Goal: Task Accomplishment & Management: Manage account settings

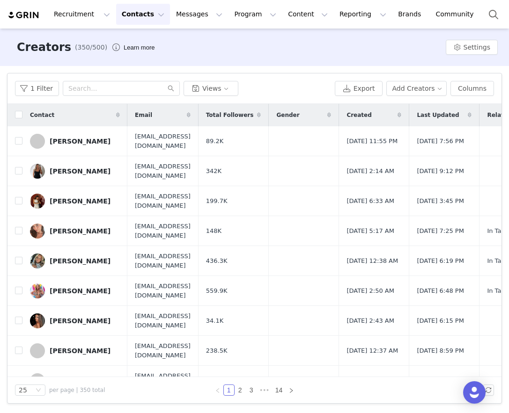
click at [133, 15] on button "Contacts Contacts" at bounding box center [143, 14] width 54 height 21
click at [159, 56] on div "Prospects" at bounding box center [146, 59] width 63 height 10
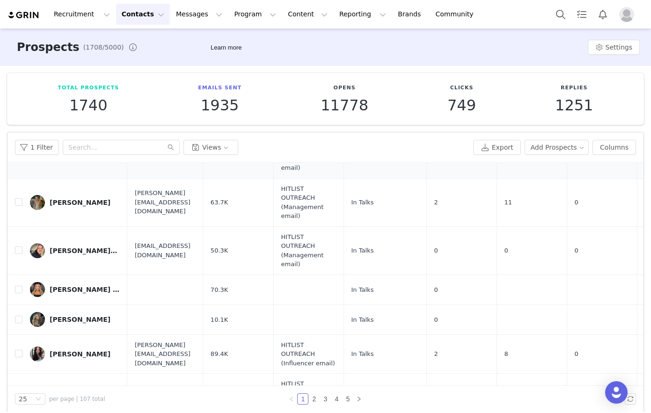
scroll to position [102, 0]
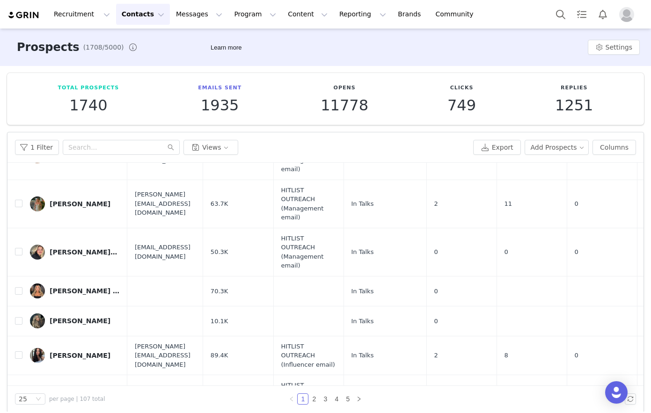
click at [63, 253] on div "[PERSON_NAME][DATE]" at bounding box center [85, 252] width 70 height 7
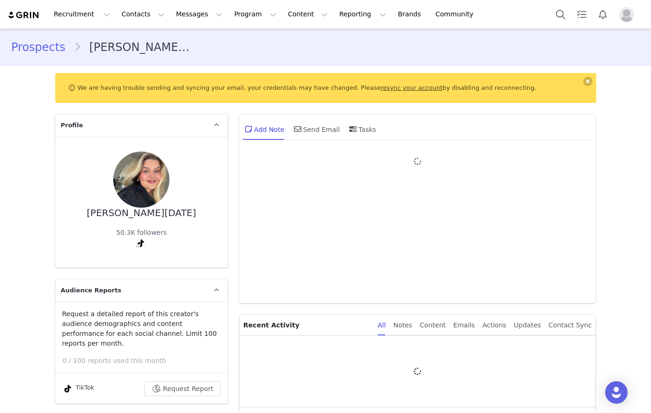
type input "+1 ([GEOGRAPHIC_DATA])"
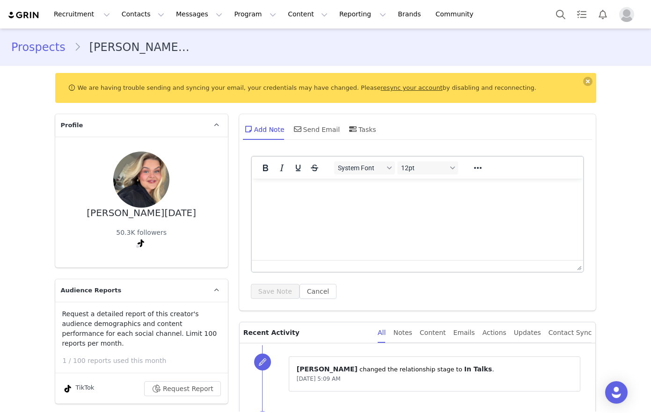
click at [395, 87] on link "resync your account" at bounding box center [412, 87] width 62 height 7
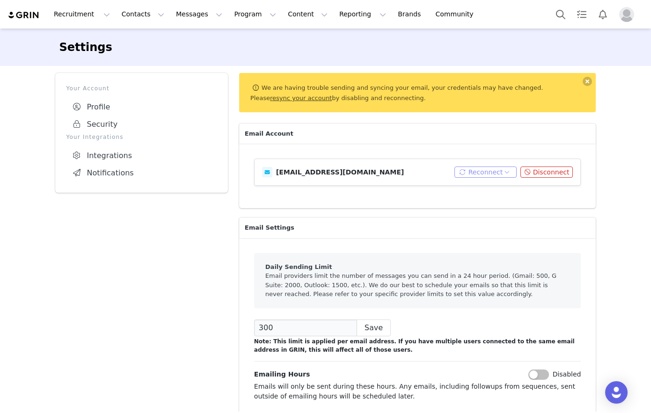
click at [489, 172] on button "Reconnect" at bounding box center [485, 172] width 62 height 11
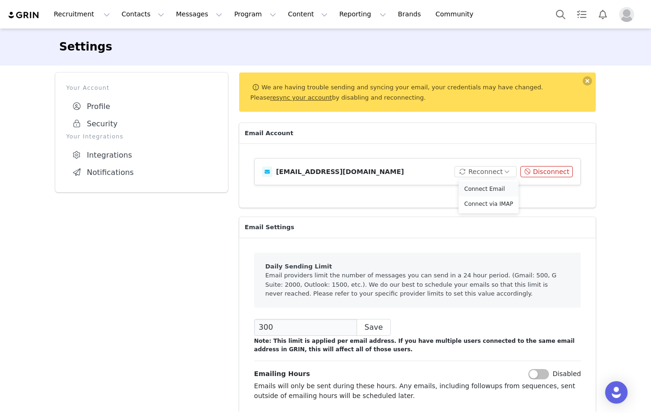
click at [495, 188] on li "Connect Email" at bounding box center [489, 189] width 60 height 15
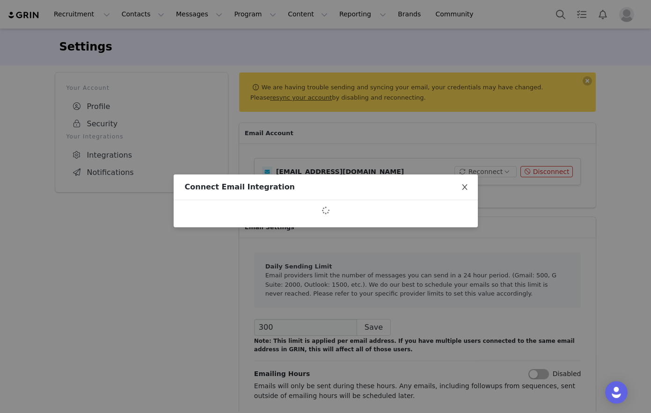
click at [463, 188] on icon "icon: close" at bounding box center [464, 186] width 7 height 7
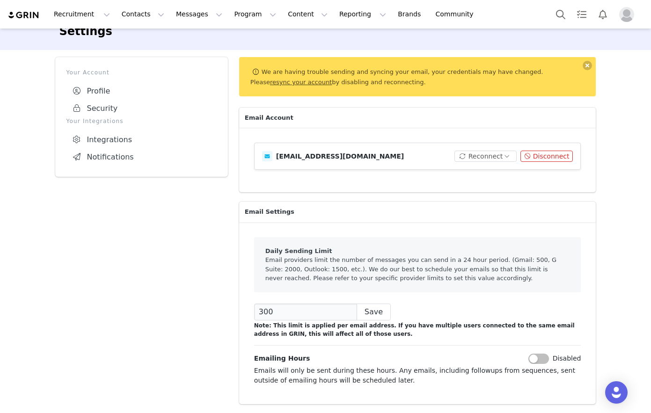
scroll to position [0, 0]
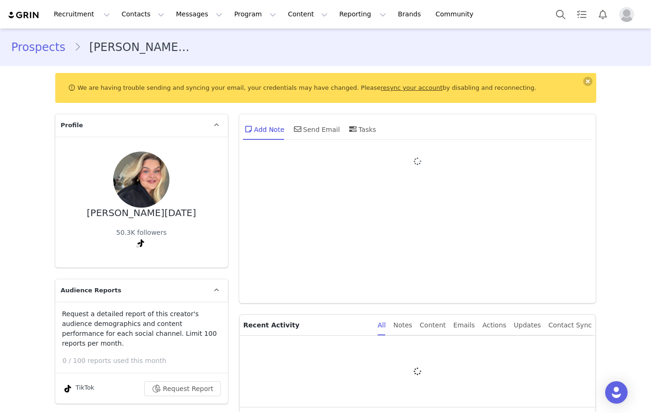
type input "+1 ([GEOGRAPHIC_DATA])"
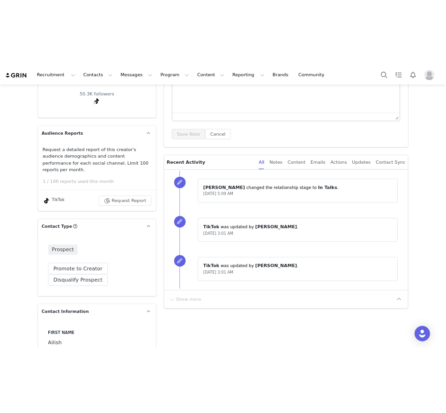
scroll to position [192, 0]
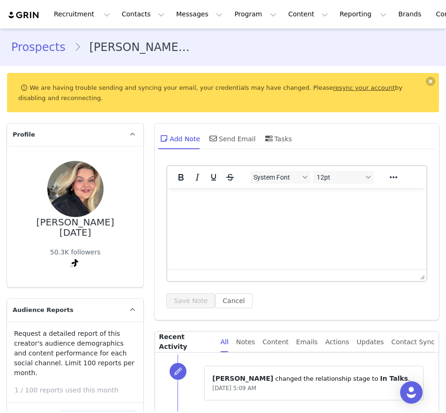
click at [54, 45] on link "Prospects" at bounding box center [42, 47] width 63 height 17
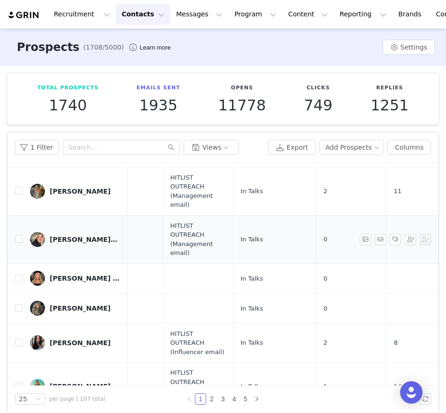
scroll to position [114, 0]
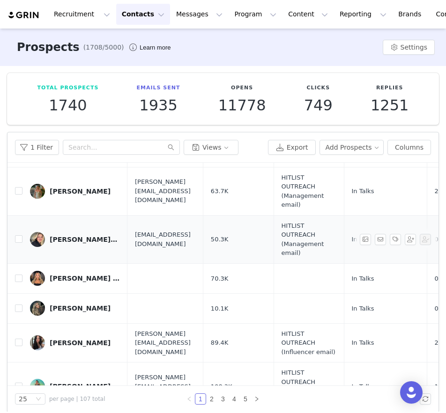
click at [81, 236] on div "[PERSON_NAME][DATE]" at bounding box center [85, 239] width 70 height 7
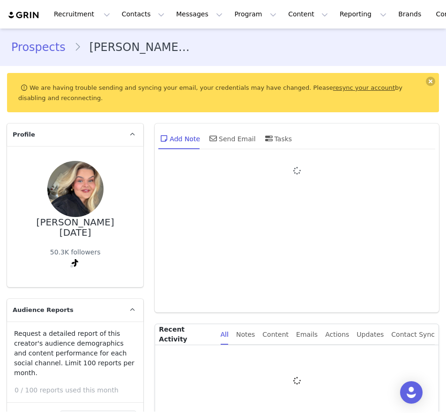
type input "+1 ([GEOGRAPHIC_DATA])"
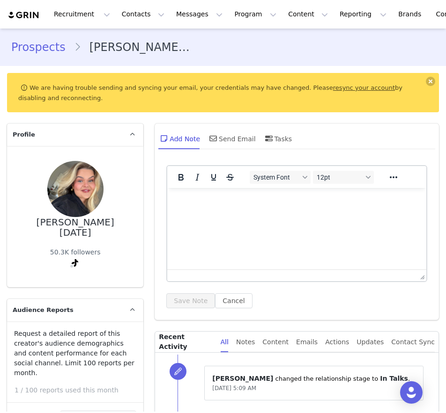
click at [42, 47] on link "Prospects" at bounding box center [42, 47] width 63 height 17
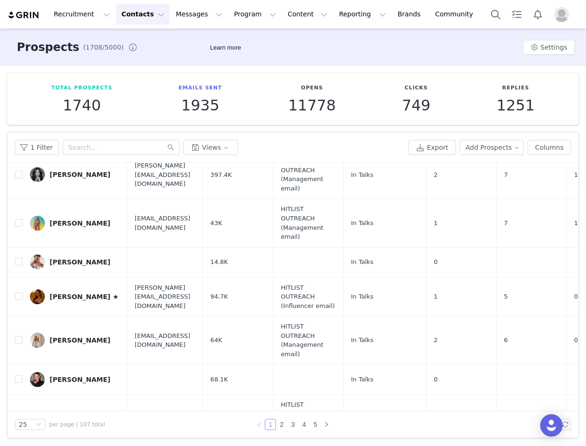
scroll to position [0, 0]
click at [285, 413] on link "2" at bounding box center [282, 424] width 10 height 10
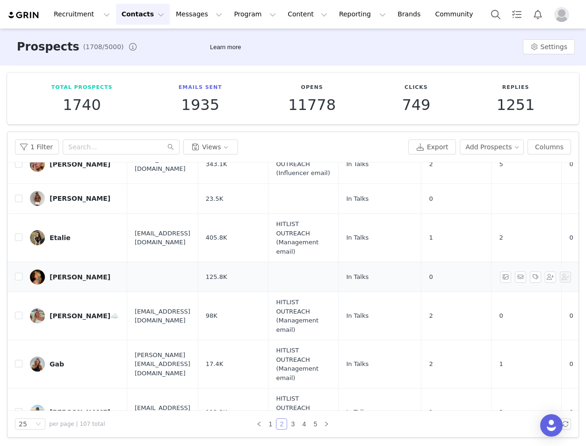
scroll to position [777, 0]
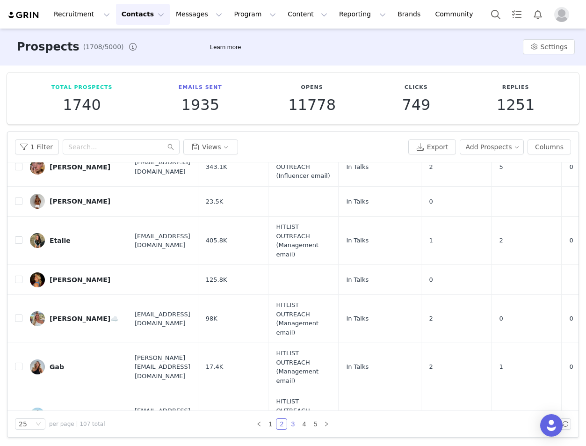
click at [292, 413] on link "3" at bounding box center [293, 424] width 10 height 10
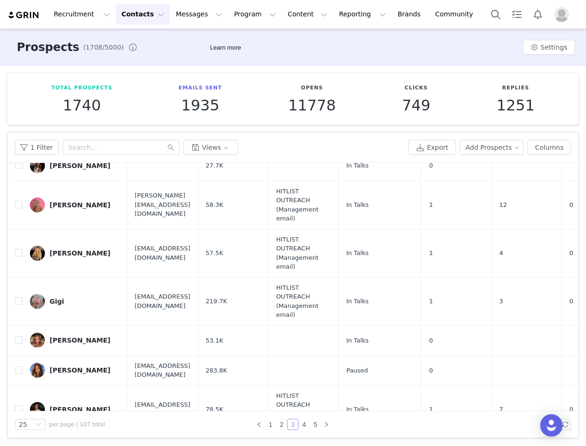
scroll to position [82, 0]
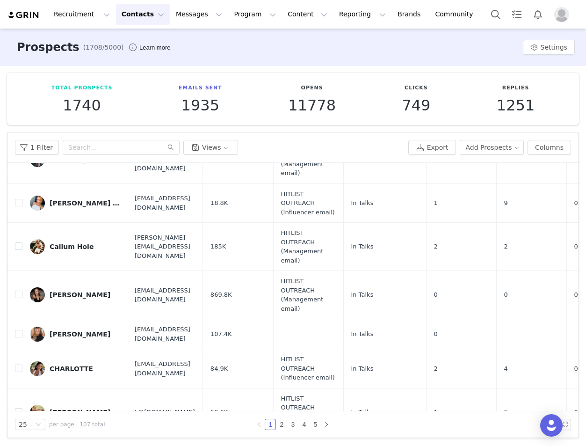
scroll to position [0, 0]
click at [182, 12] on button "Messages Messages" at bounding box center [199, 14] width 58 height 21
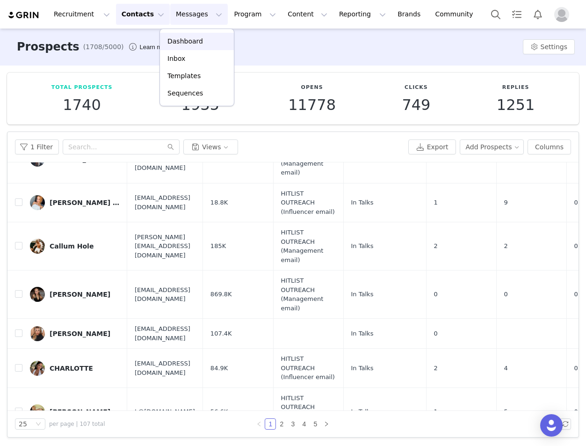
click at [183, 39] on p "Dashboard" at bounding box center [186, 42] width 36 height 10
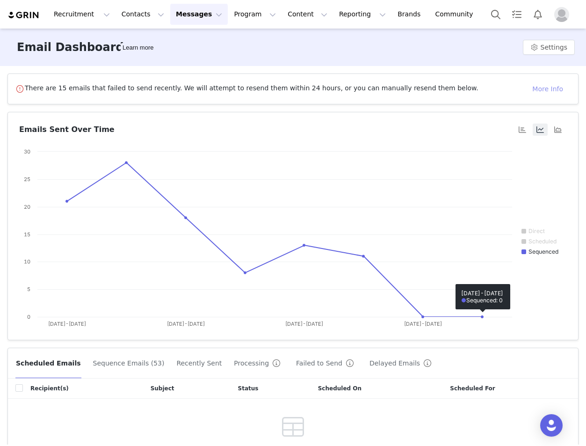
click at [541, 90] on button "More Info" at bounding box center [548, 88] width 46 height 15
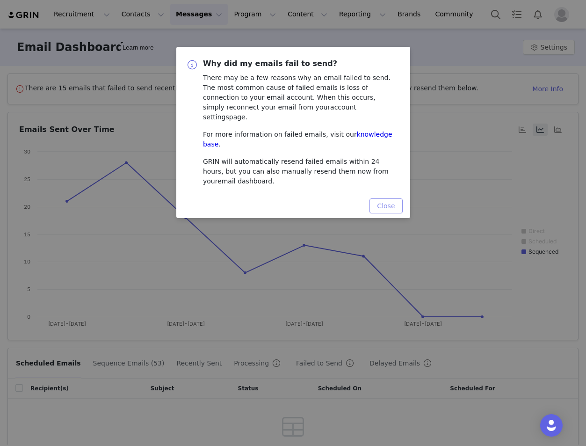
click at [392, 198] on button "Close" at bounding box center [386, 205] width 33 height 15
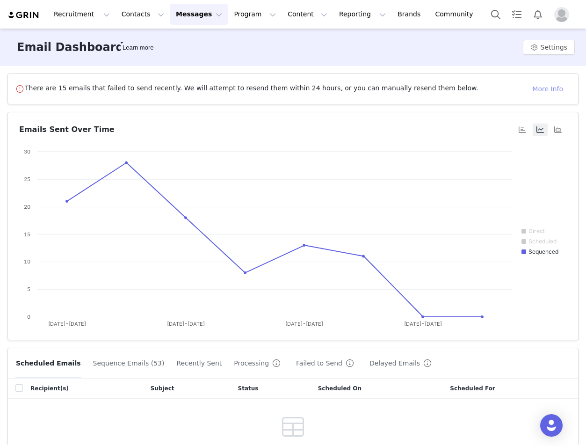
scroll to position [63, 0]
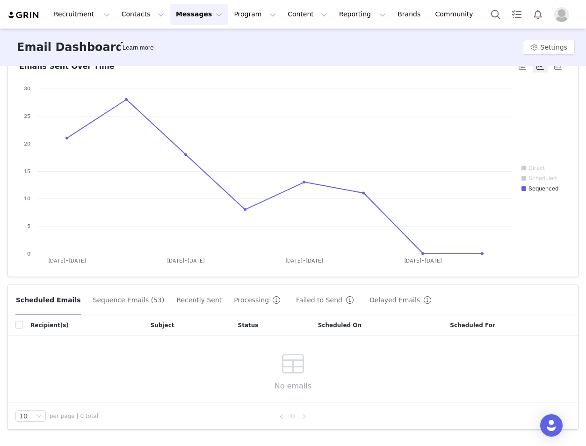
click at [301, 302] on button "Failed to Send" at bounding box center [327, 300] width 62 height 15
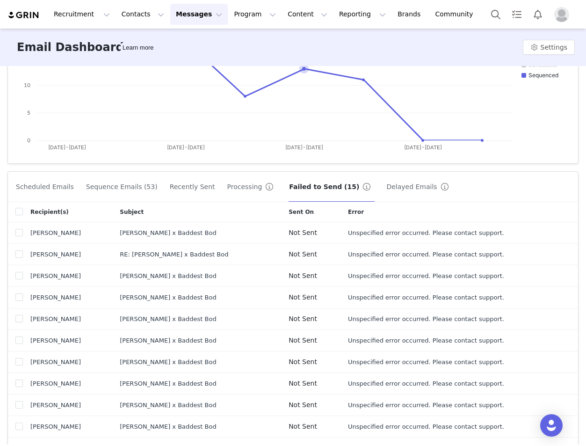
scroll to position [213, 0]
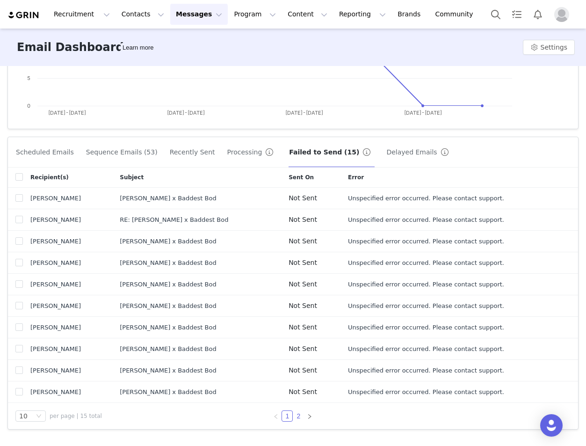
click at [297, 415] on link "2" at bounding box center [298, 416] width 10 height 10
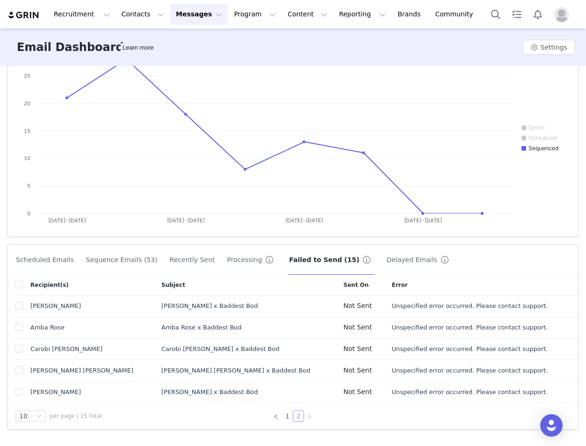
scroll to position [105, 0]
click at [552, 392] on button "button" at bounding box center [550, 392] width 11 height 11
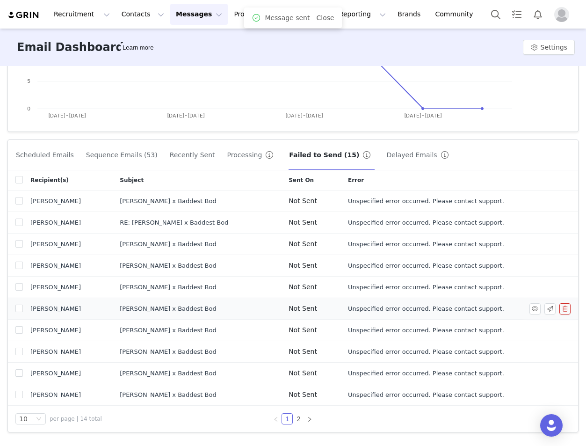
scroll to position [213, 0]
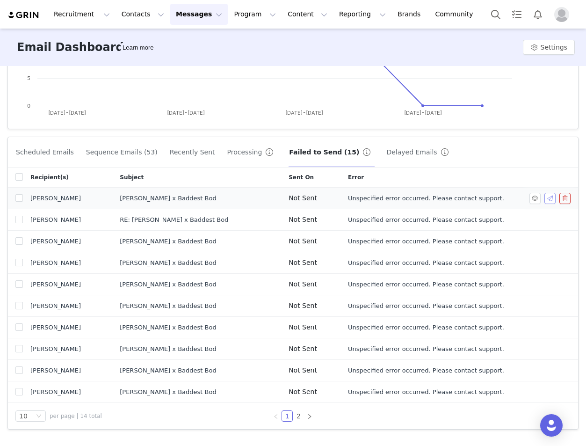
click at [552, 199] on button "button" at bounding box center [550, 198] width 11 height 11
click at [553, 198] on button "button" at bounding box center [550, 198] width 11 height 11
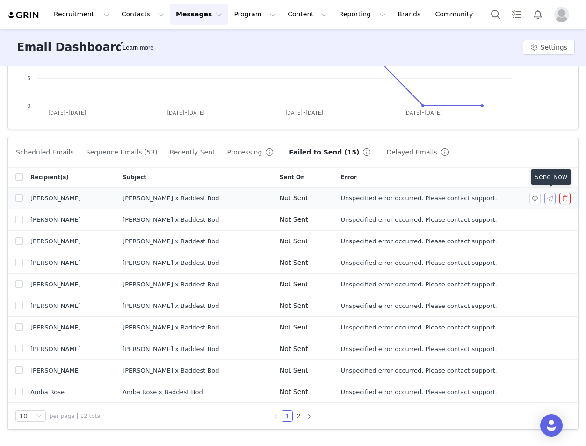
click at [551, 197] on button "button" at bounding box center [550, 198] width 11 height 11
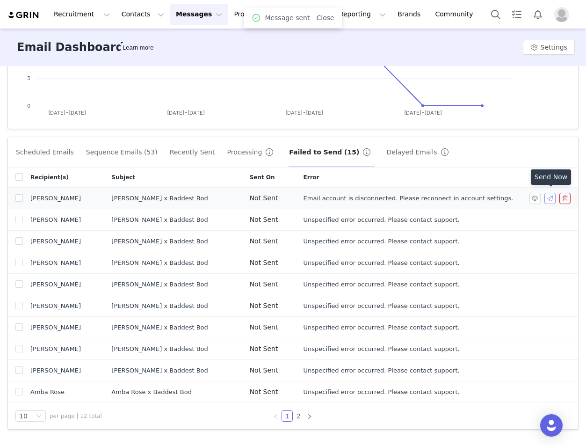
click at [551, 197] on button "button" at bounding box center [550, 198] width 11 height 11
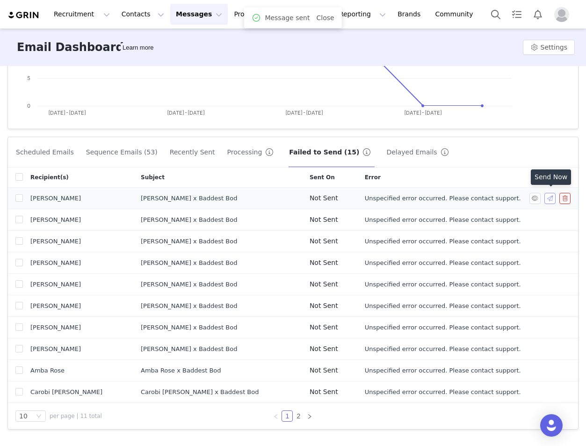
click at [551, 197] on button "button" at bounding box center [550, 198] width 11 height 11
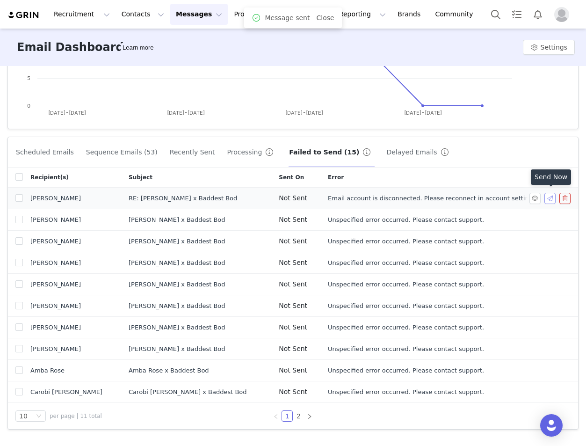
click at [551, 197] on button "button" at bounding box center [550, 198] width 11 height 11
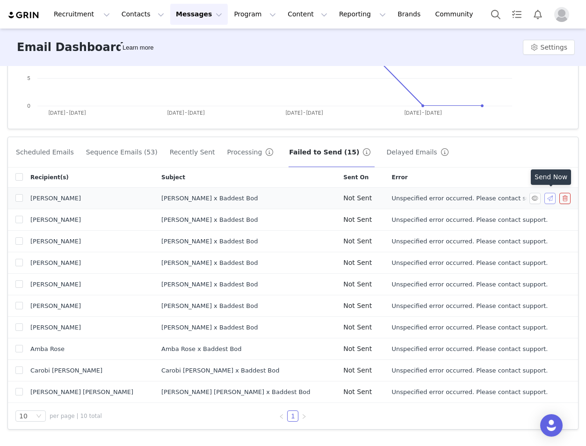
click at [551, 196] on button "button" at bounding box center [550, 198] width 11 height 11
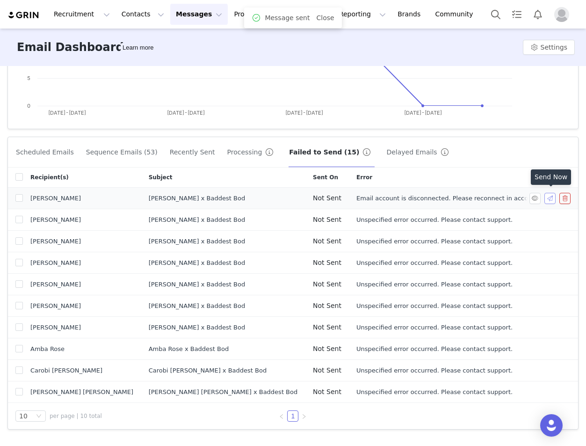
click at [551, 196] on button "button" at bounding box center [550, 198] width 11 height 11
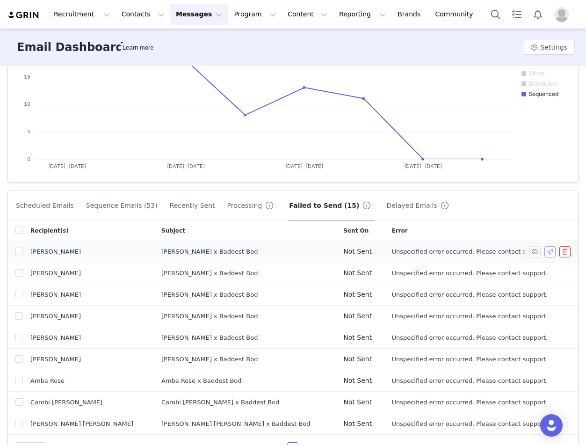
scroll to position [192, 0]
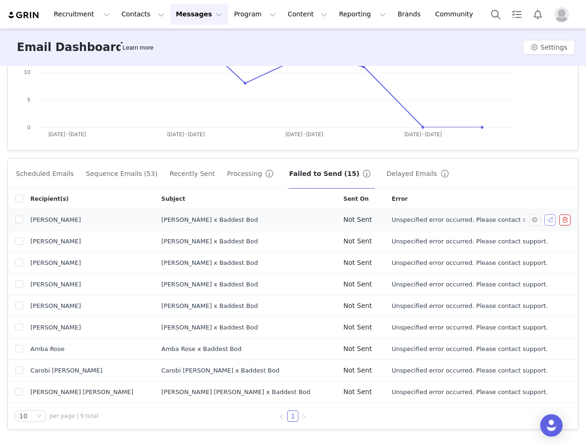
click at [553, 220] on button "button" at bounding box center [550, 219] width 11 height 11
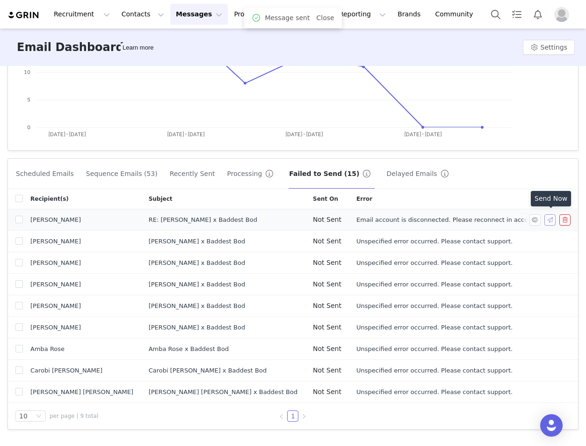
click at [553, 220] on button "button" at bounding box center [550, 219] width 11 height 11
click at [552, 217] on button "button" at bounding box center [550, 219] width 11 height 11
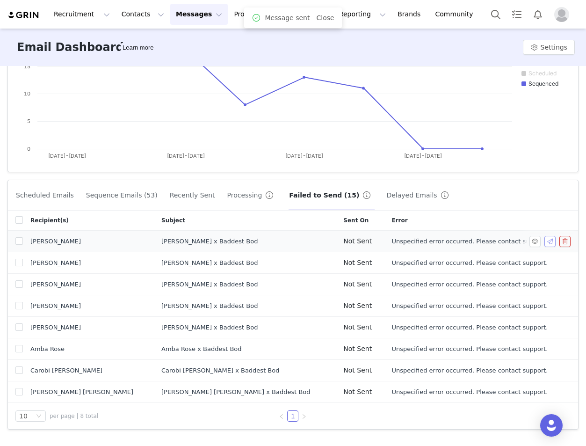
scroll to position [170, 0]
click at [550, 237] on button "button" at bounding box center [550, 241] width 11 height 11
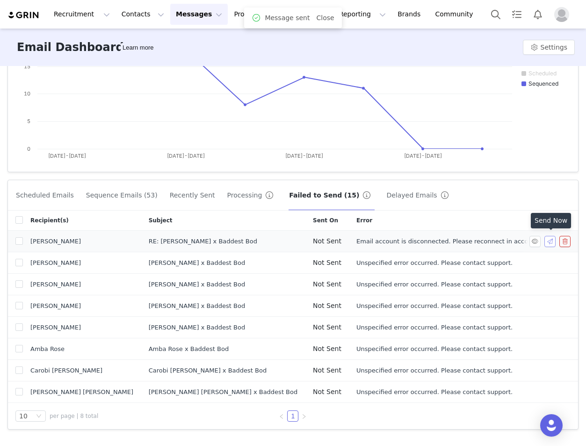
click at [550, 237] on button "button" at bounding box center [550, 241] width 11 height 11
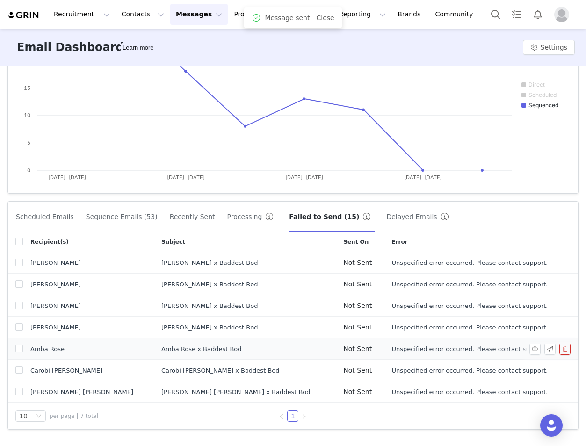
scroll to position [148, 0]
click at [551, 261] on button "button" at bounding box center [550, 262] width 11 height 11
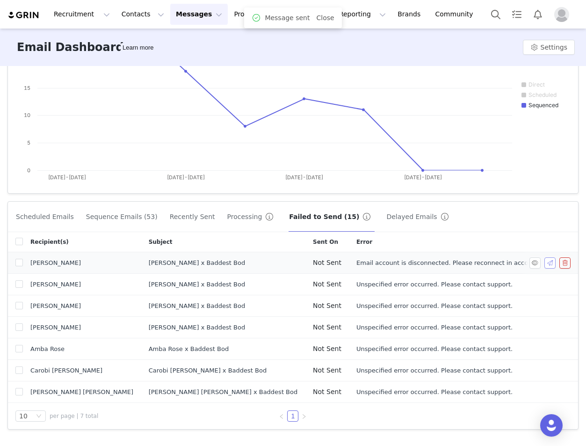
click at [552, 265] on button "button" at bounding box center [550, 262] width 11 height 11
click at [550, 260] on button "button" at bounding box center [550, 262] width 11 height 11
click at [555, 284] on button "button" at bounding box center [550, 284] width 11 height 11
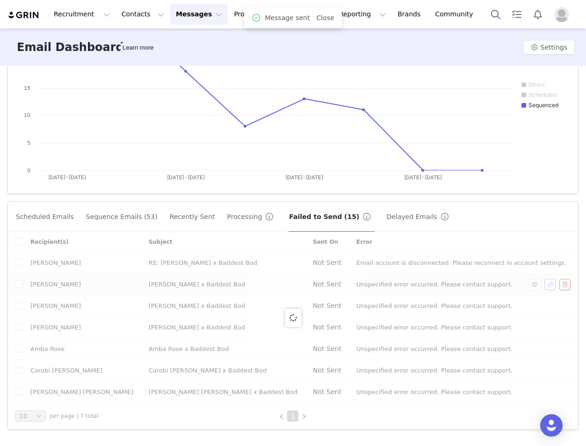
scroll to position [126, 0]
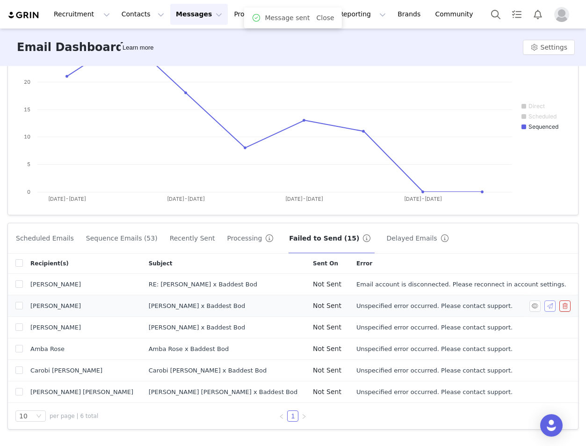
click at [550, 306] on button "button" at bounding box center [550, 305] width 11 height 11
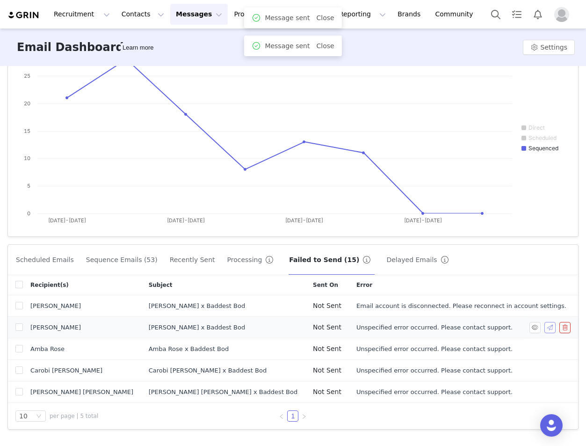
scroll to position [105, 0]
click at [550, 327] on button "button" at bounding box center [550, 327] width 11 height 11
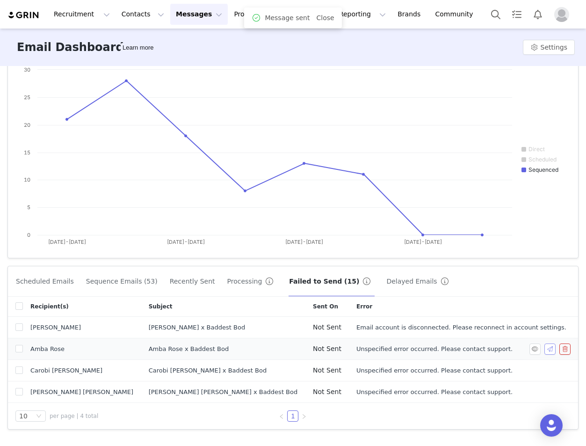
scroll to position [83, 0]
click at [552, 328] on button "button" at bounding box center [550, 327] width 11 height 11
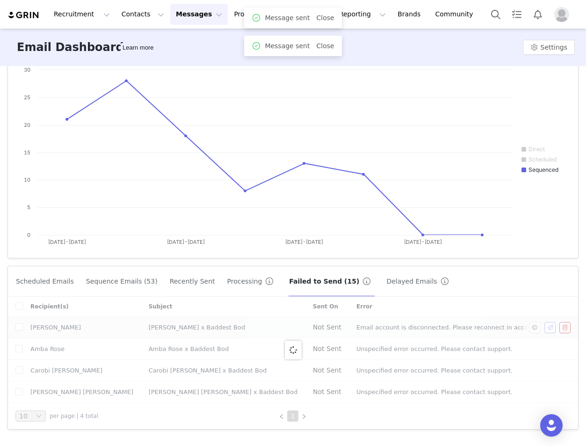
scroll to position [61, 0]
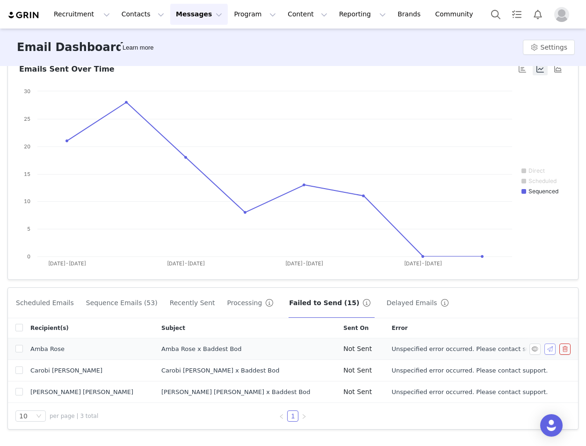
click at [550, 348] on button "button" at bounding box center [550, 349] width 11 height 11
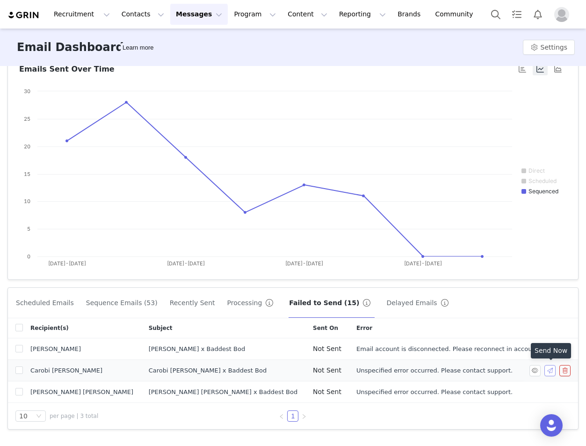
click at [547, 371] on button "button" at bounding box center [550, 370] width 11 height 11
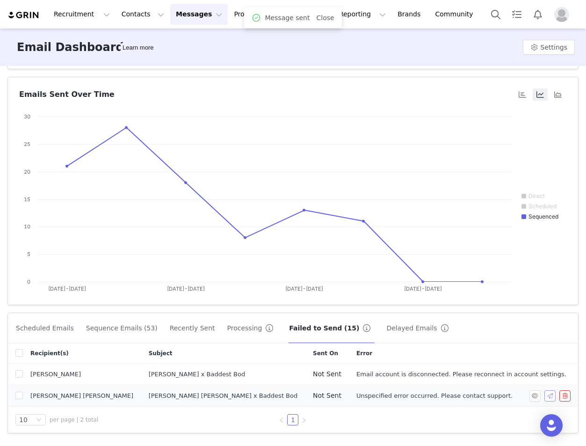
click at [549, 394] on button "button" at bounding box center [550, 395] width 11 height 11
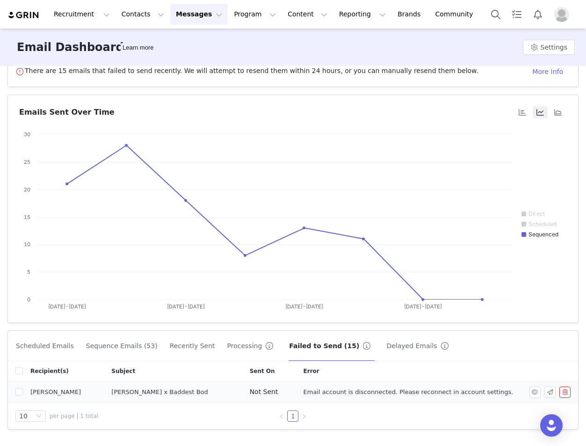
scroll to position [0, 0]
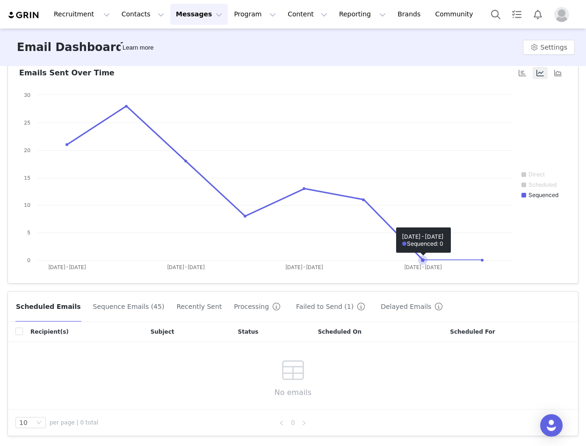
scroll to position [63, 0]
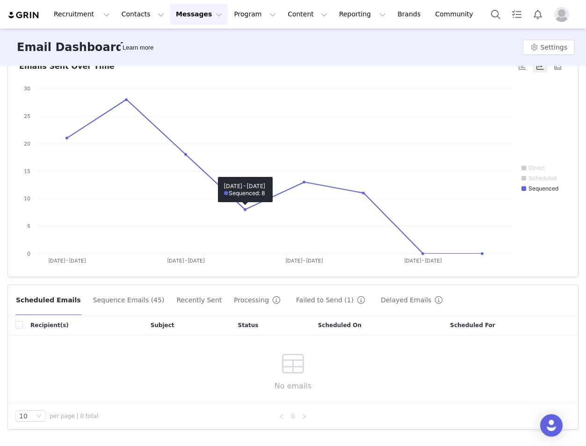
click at [190, 294] on button "Recently Sent" at bounding box center [199, 300] width 46 height 15
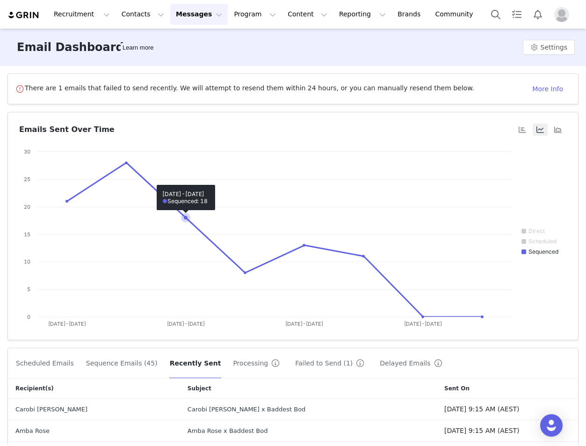
scroll to position [213, 0]
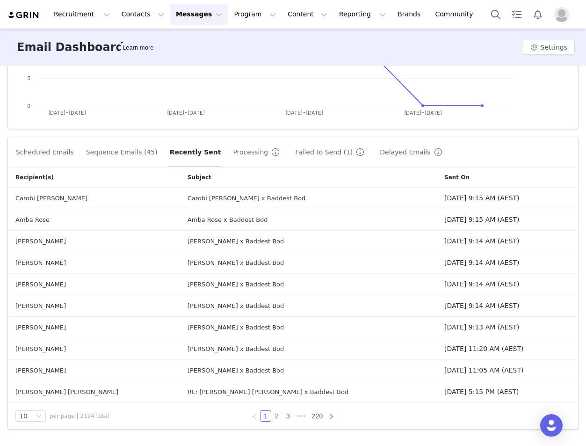
click at [278, 417] on link "2" at bounding box center [277, 416] width 10 height 10
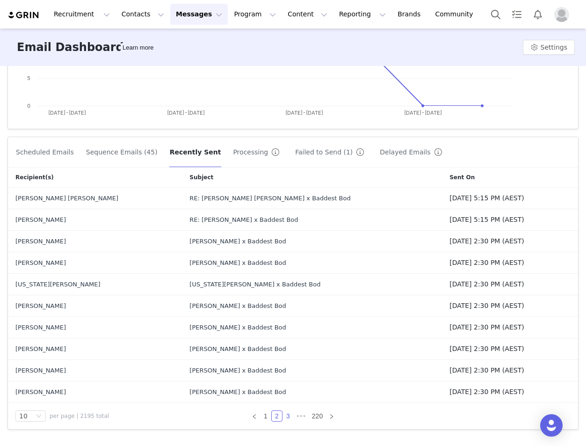
click at [288, 417] on link "3" at bounding box center [288, 416] width 10 height 10
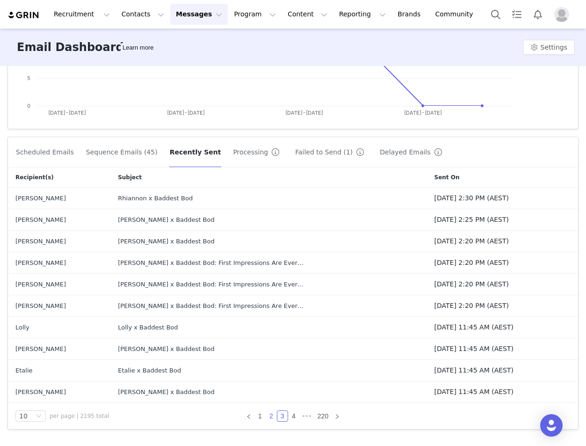
click at [272, 417] on link "2" at bounding box center [271, 416] width 10 height 10
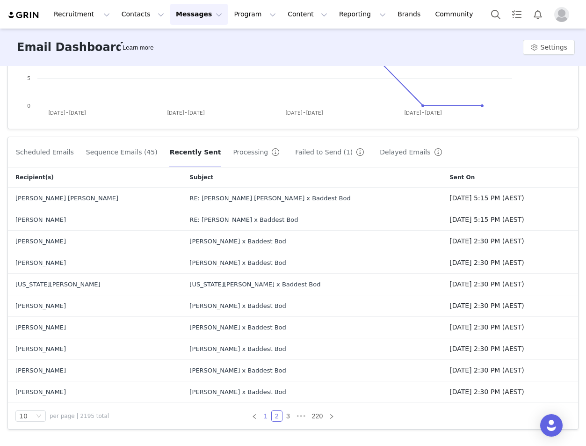
click at [267, 417] on link "1" at bounding box center [266, 416] width 10 height 10
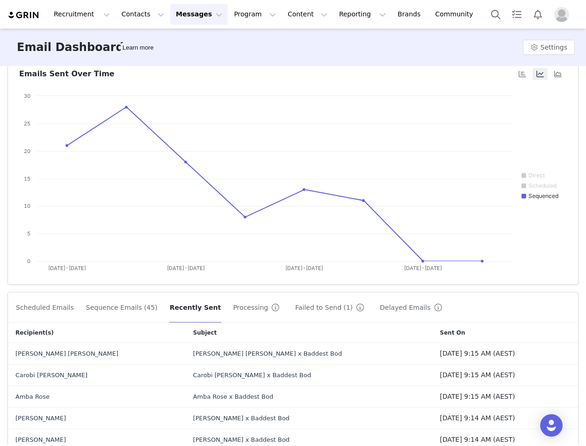
scroll to position [0, 0]
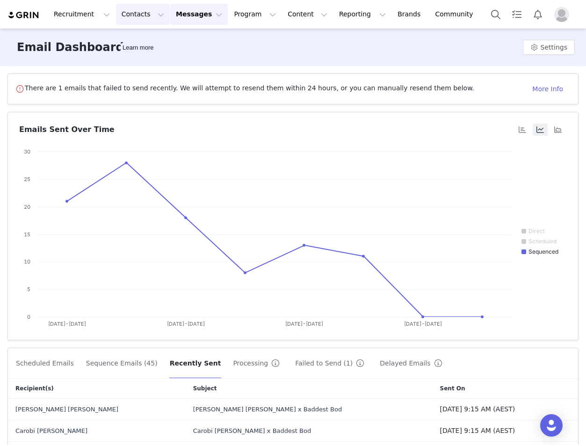
click at [135, 7] on button "Contacts Contacts" at bounding box center [143, 14] width 54 height 21
click at [146, 62] on p "Prospects" at bounding box center [132, 59] width 31 height 10
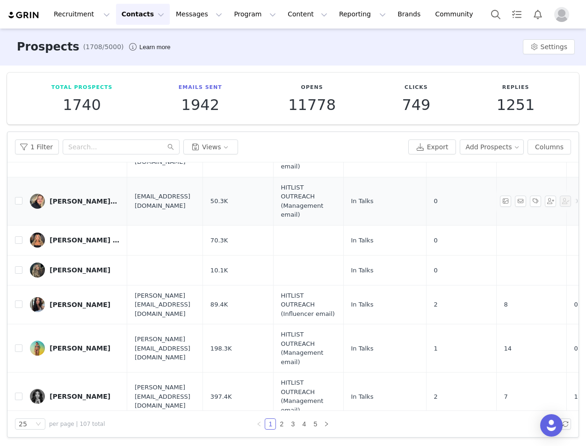
scroll to position [153, 0]
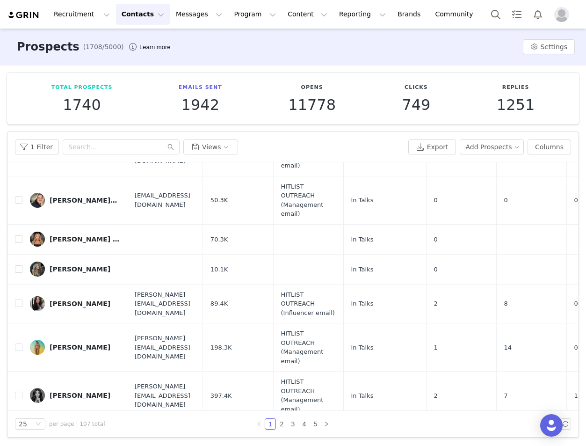
click at [74, 201] on div "[PERSON_NAME][DATE]" at bounding box center [85, 200] width 70 height 7
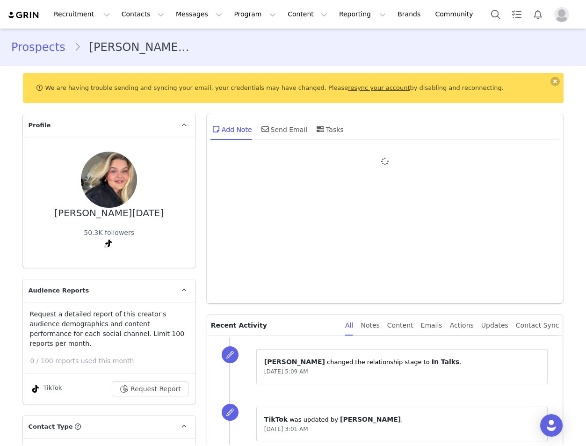
type input "+1 ([GEOGRAPHIC_DATA])"
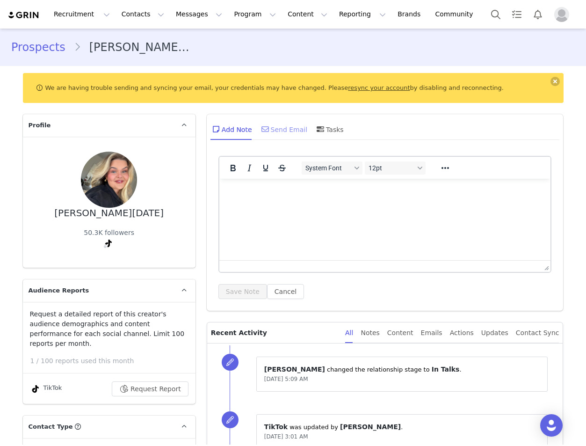
click at [293, 132] on div "Send Email" at bounding box center [284, 129] width 48 height 22
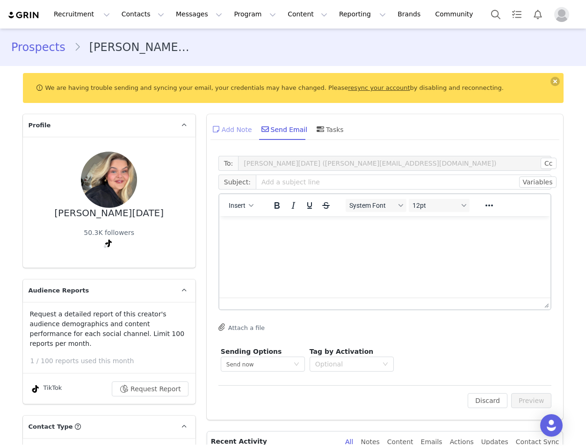
click at [234, 132] on div "Add Note" at bounding box center [232, 129] width 42 height 22
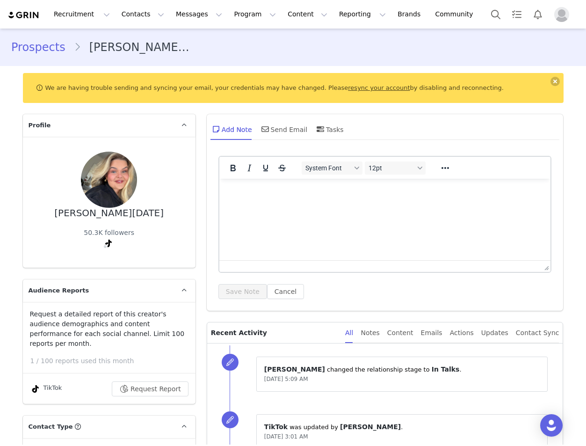
click at [34, 40] on link "Prospects" at bounding box center [42, 47] width 63 height 17
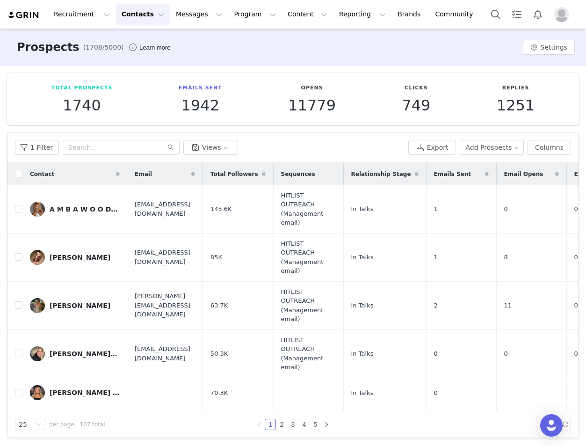
click at [10, 11] on img at bounding box center [23, 15] width 33 height 9
